Goal: Navigation & Orientation: Find specific page/section

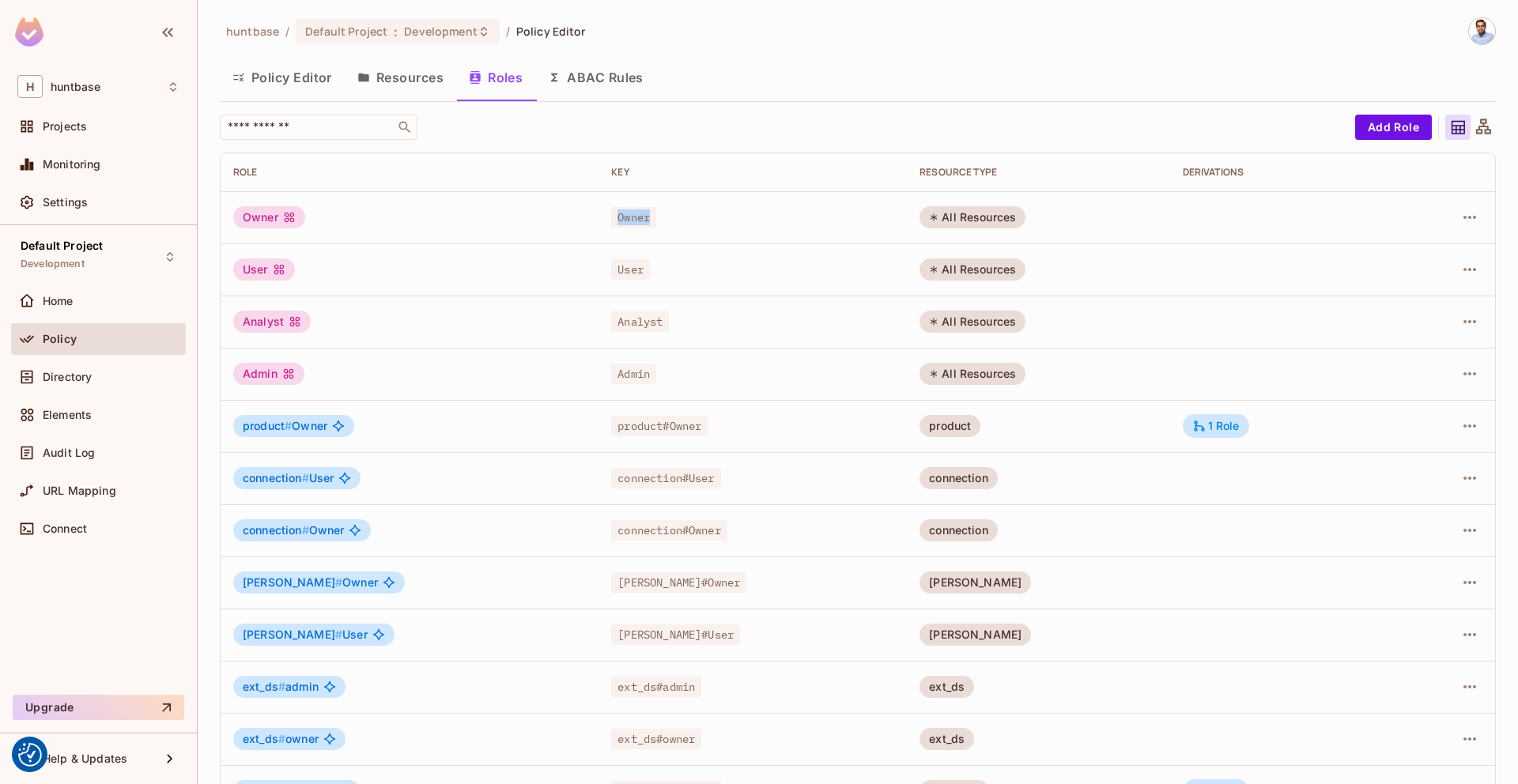
click at [395, 76] on button "Resources" at bounding box center [400, 77] width 111 height 39
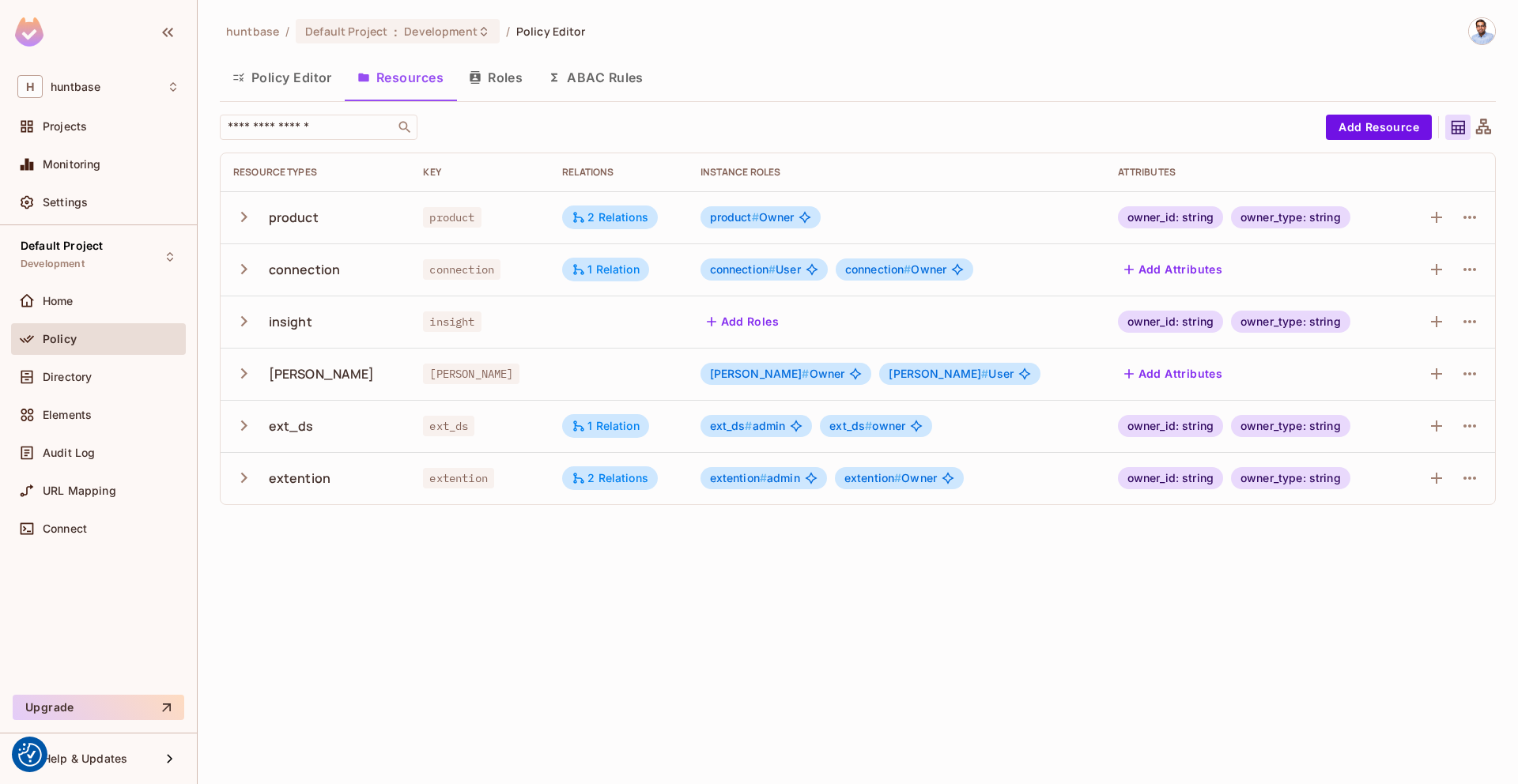
click at [57, 357] on div "Policy" at bounding box center [98, 342] width 174 height 38
click at [56, 402] on div "Elements" at bounding box center [98, 415] width 174 height 32
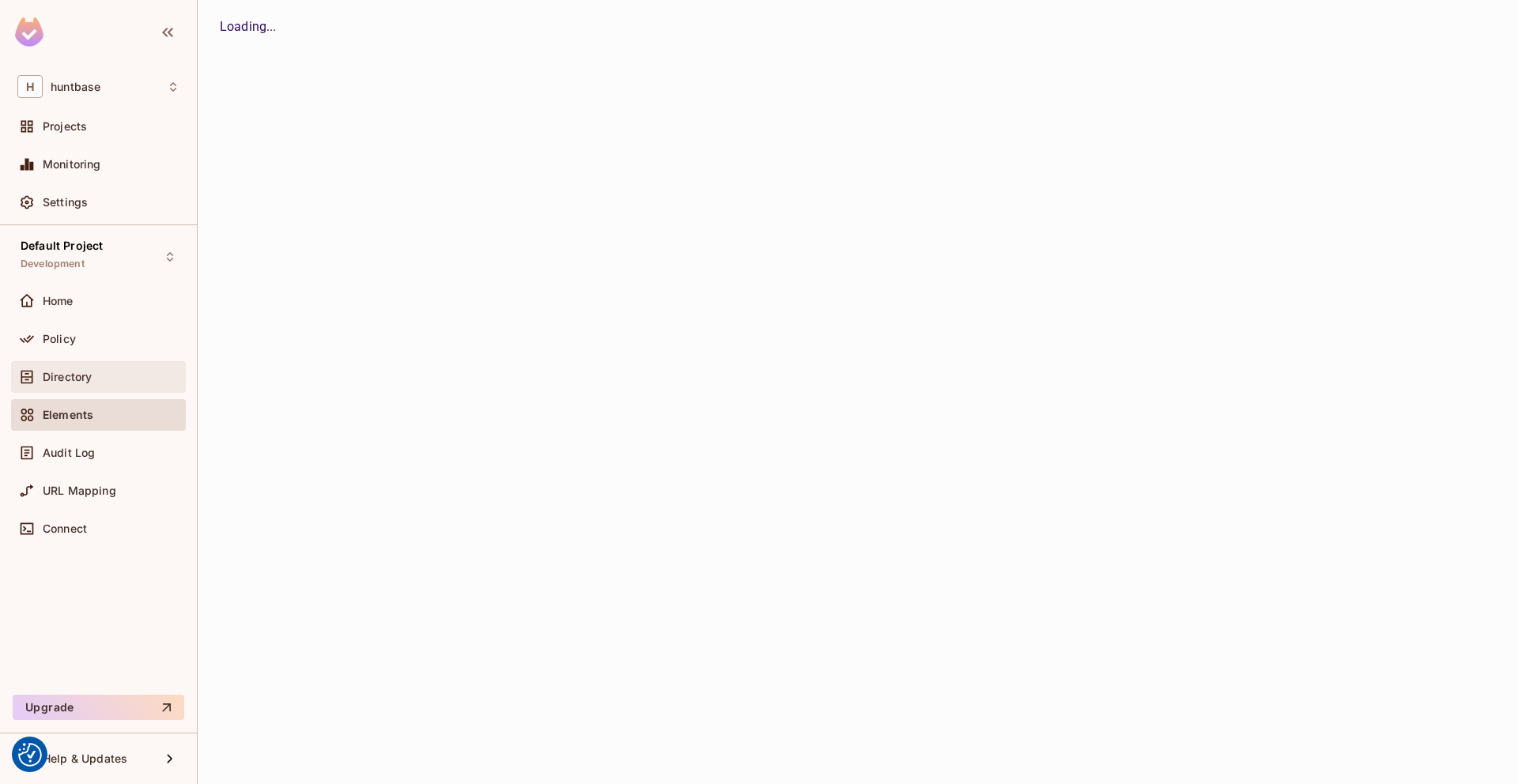
click at [66, 379] on span "Directory" at bounding box center [67, 376] width 49 height 12
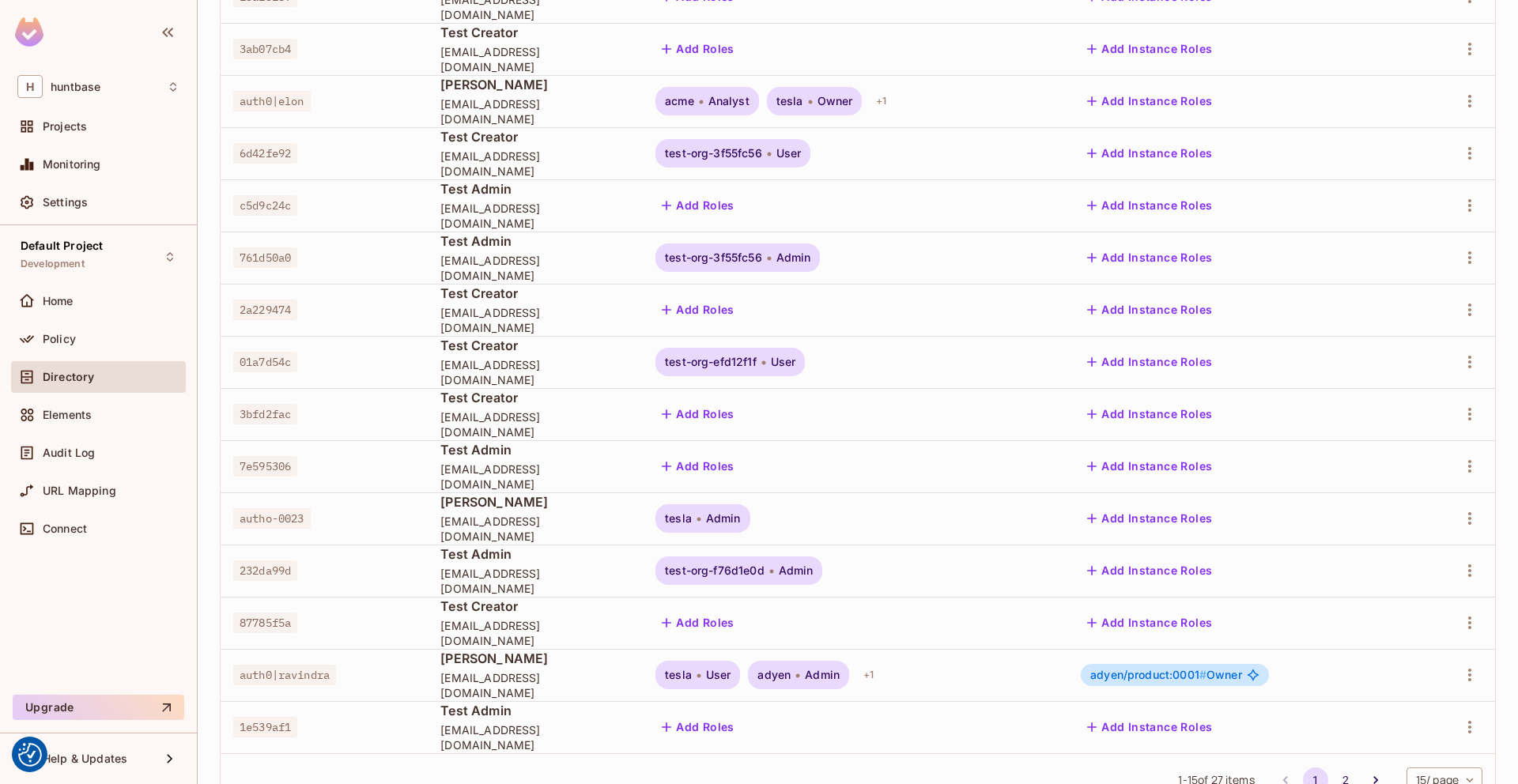
scroll to position [320, 0]
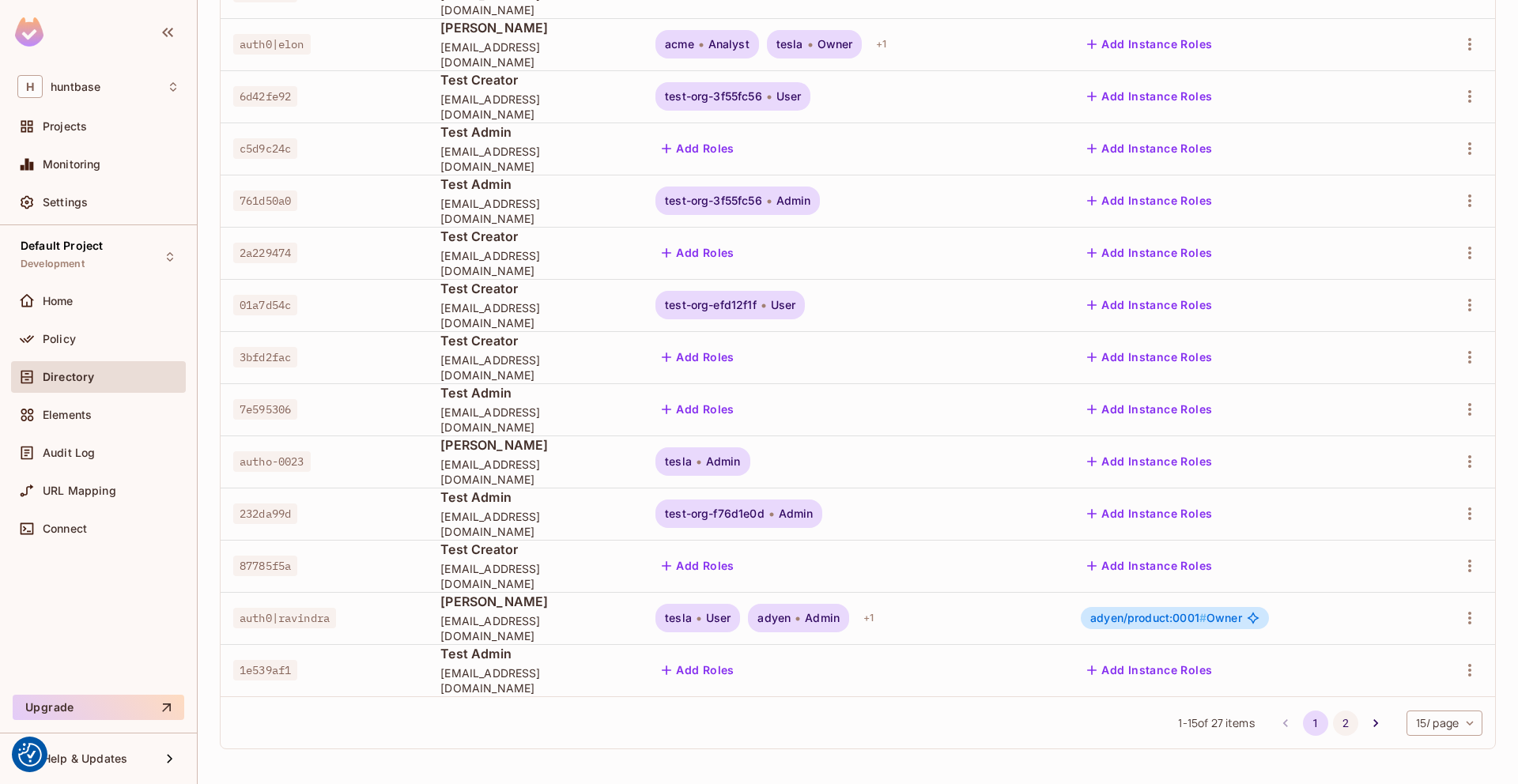
click at [1333, 723] on button "2" at bounding box center [1345, 723] width 25 height 25
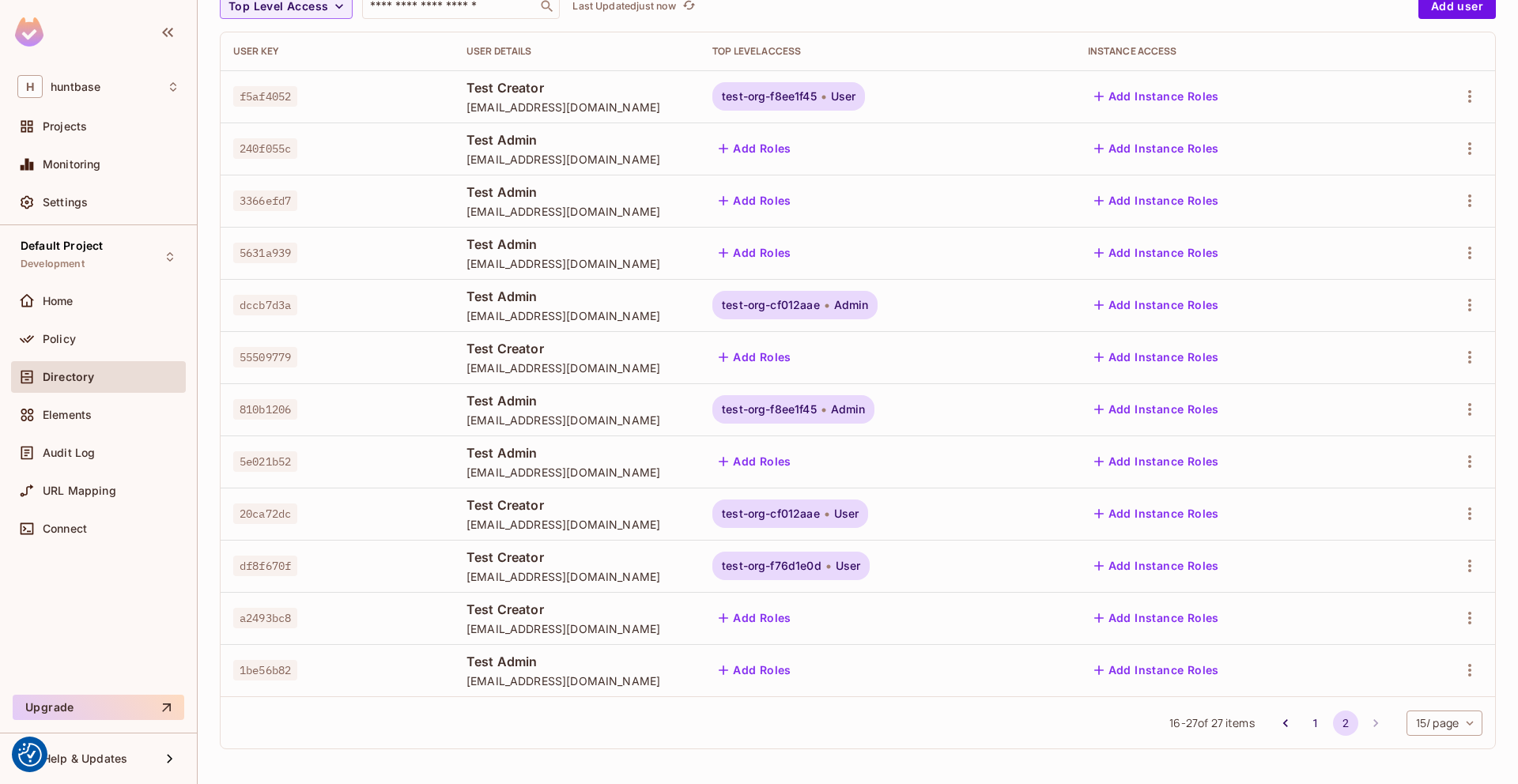
scroll to position [0, 0]
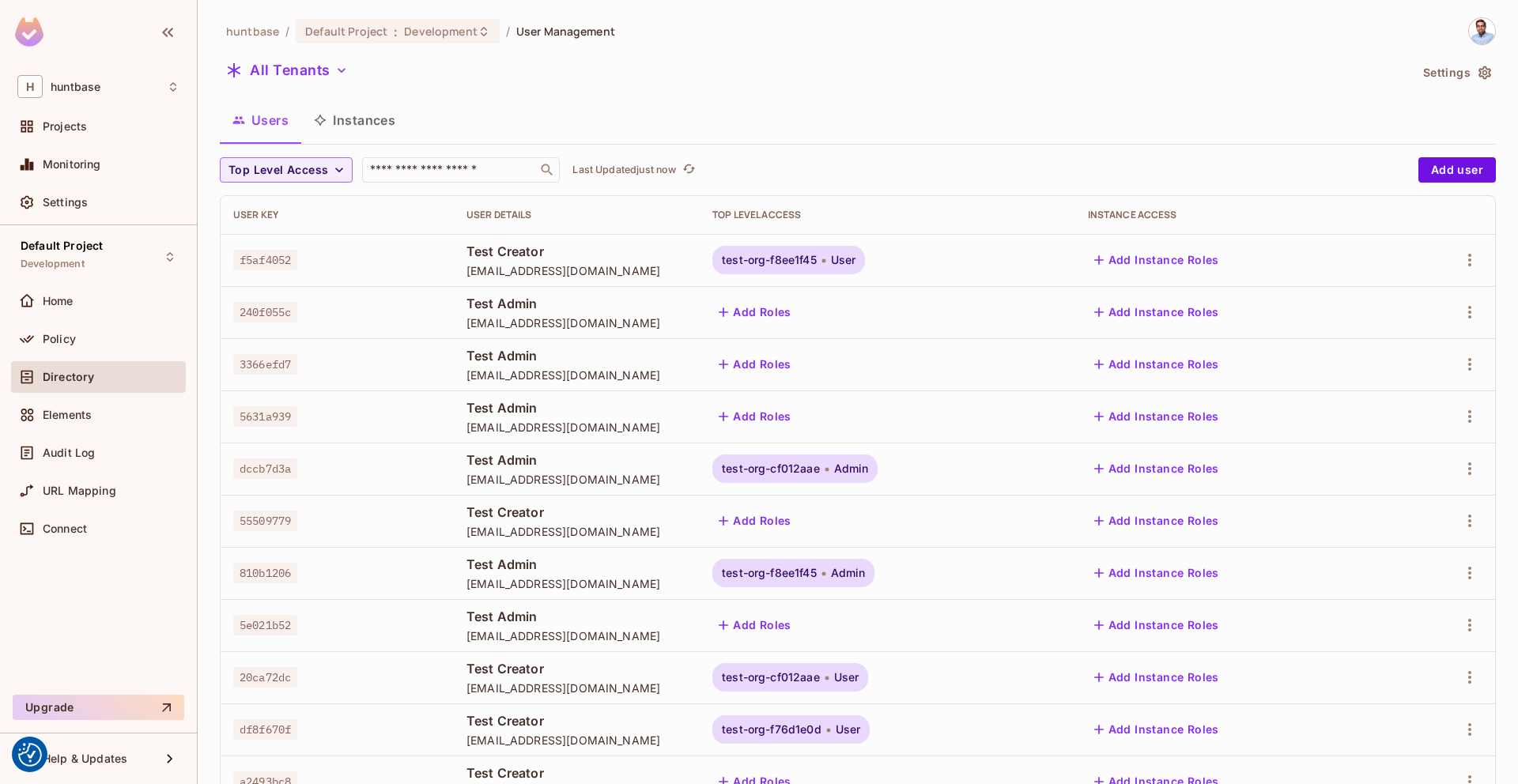
click at [376, 119] on button "Instances" at bounding box center [355, 120] width 106 height 39
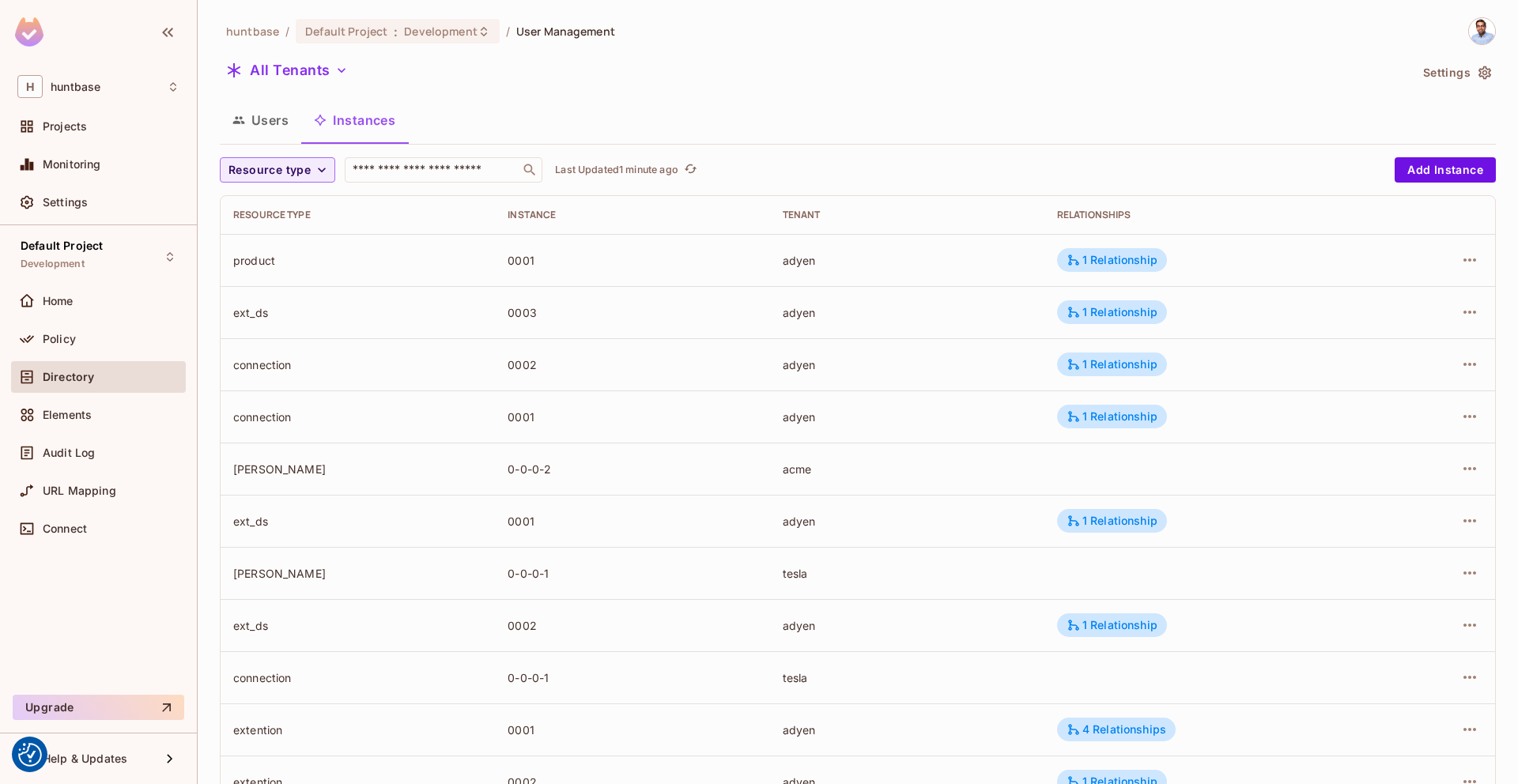
click at [371, 119] on button "Instances" at bounding box center [355, 120] width 106 height 39
click at [291, 165] on span "Resource type" at bounding box center [269, 170] width 82 height 20
click at [272, 242] on span "connection" at bounding box center [278, 240] width 93 height 15
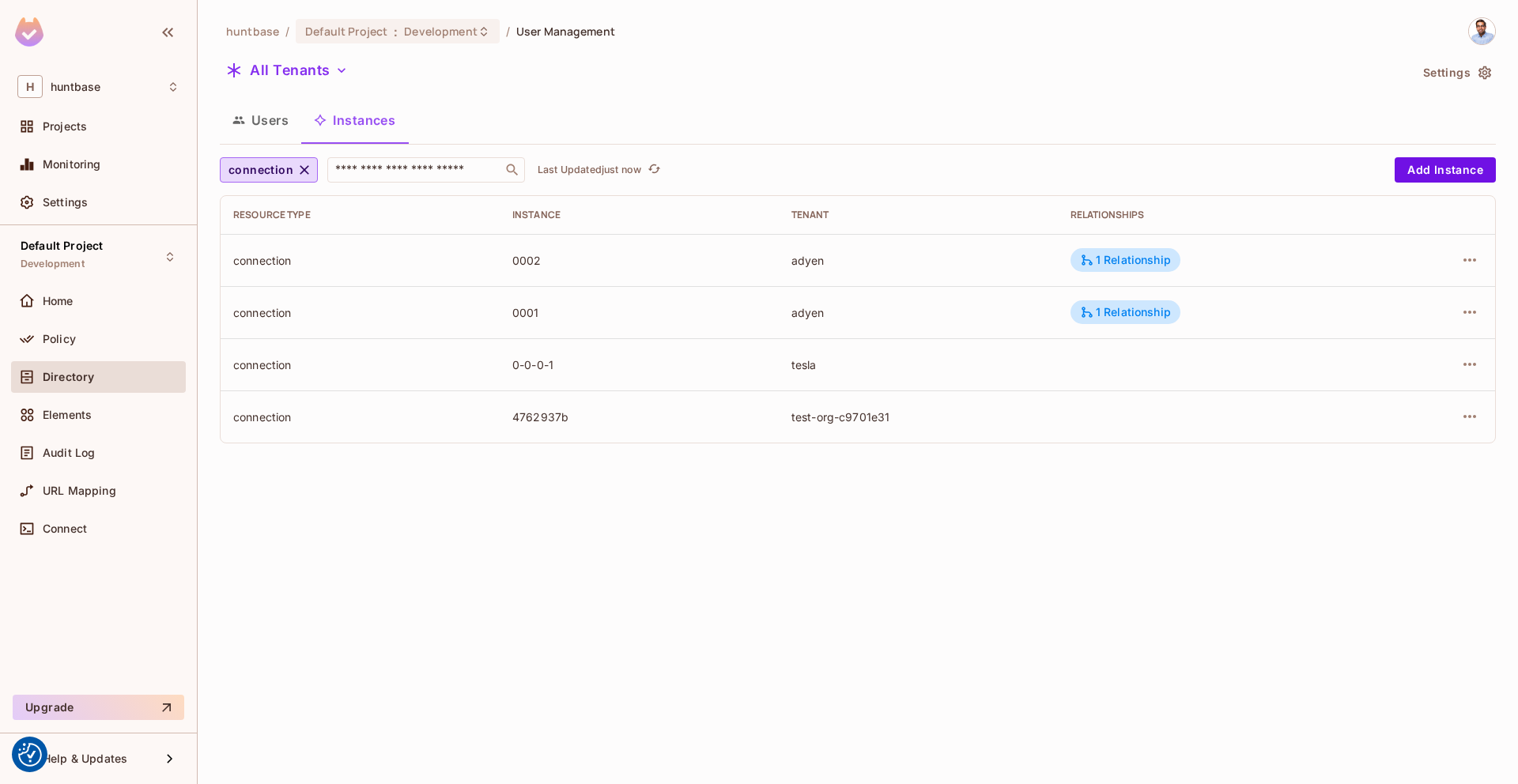
click at [537, 424] on td "4762937b" at bounding box center [639, 417] width 279 height 52
click at [537, 412] on div "4762937b" at bounding box center [639, 417] width 254 height 15
